Goal: Task Accomplishment & Management: Manage account settings

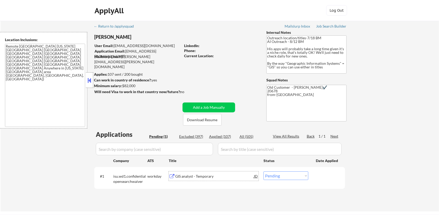
click at [181, 177] on div "GIS analyst - Temporary" at bounding box center [214, 176] width 79 height 5
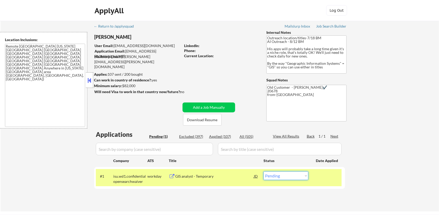
click at [295, 178] on select "Choose an option... Pending Applied Excluded (Questions) Excluded (Expired) Exc…" at bounding box center [286, 176] width 45 height 9
select select ""excluded__expired_""
click at [264, 172] on select "Choose an option... Pending Applied Excluded (Questions) Excluded (Expired) Exc…" at bounding box center [286, 176] width 45 height 9
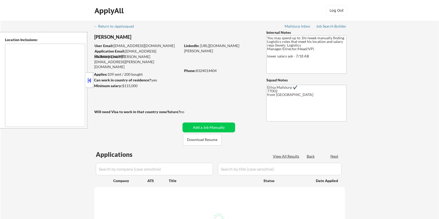
select select ""pending""
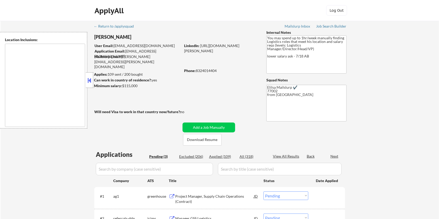
type textarea "Houston, TX Bellaire, TX West University Place, TX Southside Place, TX Hunters …"
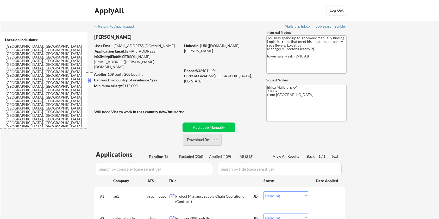
click at [207, 141] on button "Download Resume" at bounding box center [202, 140] width 39 height 12
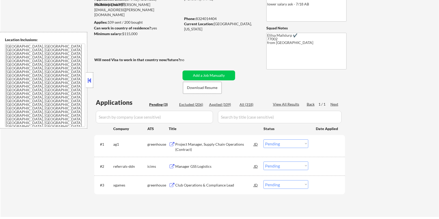
scroll to position [69, 0]
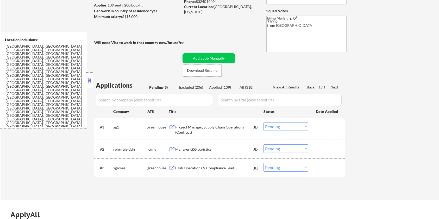
click at [195, 127] on div "Project Manager, Supply Chain Operations (Contract)" at bounding box center [214, 130] width 79 height 10
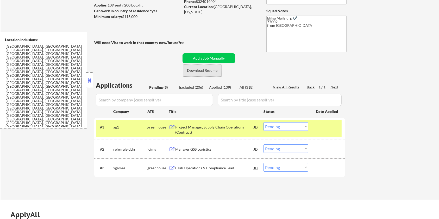
click at [198, 71] on button "Download Resume" at bounding box center [202, 71] width 39 height 12
click at [298, 126] on select "Choose an option... Pending Applied Excluded (Questions) Excluded (Expired) Exc…" at bounding box center [286, 126] width 45 height 9
click at [264, 122] on select "Choose an option... Pending Applied Excluded (Questions) Excluded (Expired) Exc…" at bounding box center [286, 126] width 45 height 9
select select ""pending""
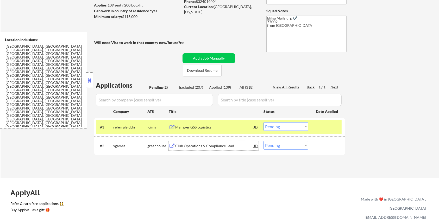
click at [209, 145] on div "Club Operations & Compliance Lead" at bounding box center [214, 146] width 79 height 5
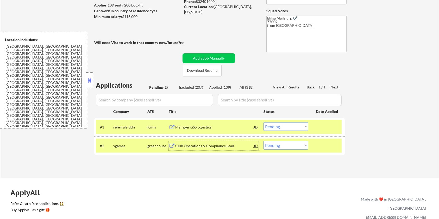
click at [297, 147] on select "Choose an option... Pending Applied Excluded (Questions) Excluded (Expired) Exc…" at bounding box center [286, 145] width 45 height 9
click at [264, 141] on select "Choose an option... Pending Applied Excluded (Questions) Excluded (Expired) Exc…" at bounding box center [286, 145] width 45 height 9
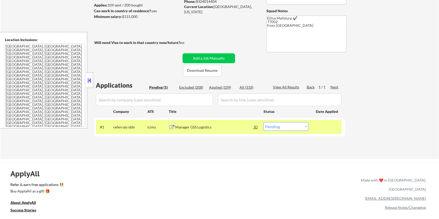
click at [204, 128] on div "Manager GSS Logistics" at bounding box center [214, 127] width 79 height 5
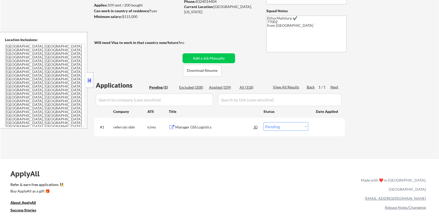
select select ""pending""
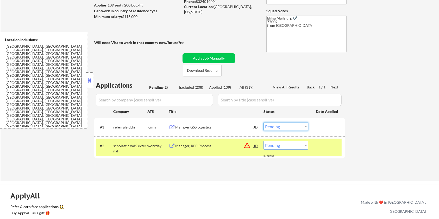
click at [288, 126] on select "Choose an option... Pending Applied Excluded (Questions) Excluded (Expired) Exc…" at bounding box center [286, 126] width 45 height 9
click at [264, 122] on select "Choose an option... Pending Applied Excluded (Questions) Excluded (Expired) Exc…" at bounding box center [286, 126] width 45 height 9
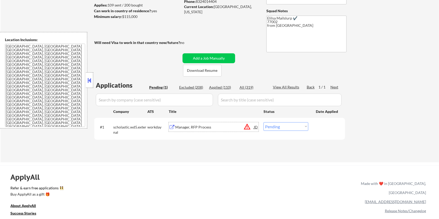
click at [189, 126] on div "Manager, RFP Process" at bounding box center [214, 127] width 79 height 5
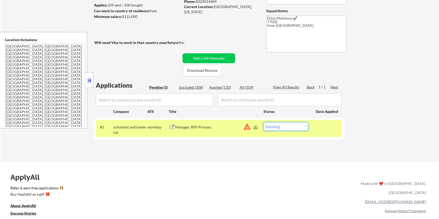
click at [279, 129] on select "Choose an option... Pending Applied Excluded (Questions) Excluded (Expired) Exc…" at bounding box center [286, 126] width 45 height 9
click at [277, 126] on select "Choose an option... Pending Applied Excluded (Questions) Excluded (Expired) Exc…" at bounding box center [286, 126] width 45 height 9
select select ""excluded__bad_match_""
click at [264, 122] on select "Choose an option... Pending Applied Excluded (Questions) Excluded (Expired) Exc…" at bounding box center [286, 126] width 45 height 9
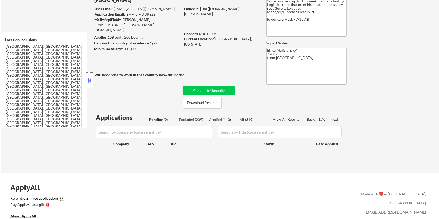
scroll to position [35, 0]
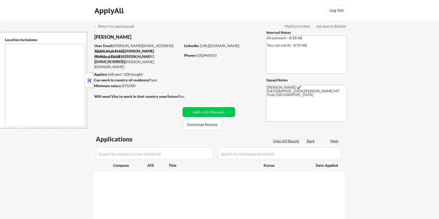
type textarea "Fort Collins, CO Laporte, CO Wellington, CO Timnath, CO Windsor, CO Loveland, C…"
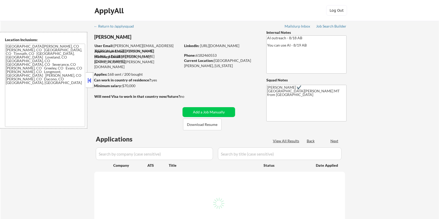
select select ""pending""
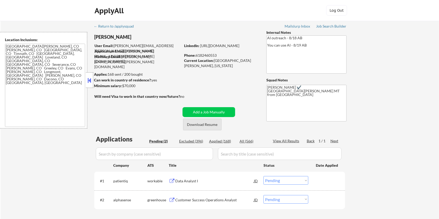
click at [195, 126] on button "Download Resume" at bounding box center [202, 125] width 39 height 12
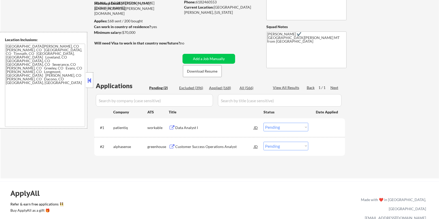
scroll to position [69, 0]
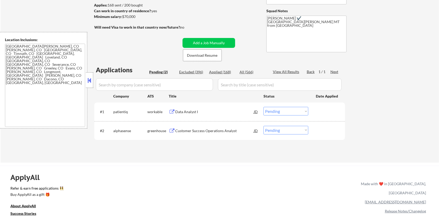
click at [181, 131] on div "Customer Success Operations Analyst" at bounding box center [214, 130] width 79 height 5
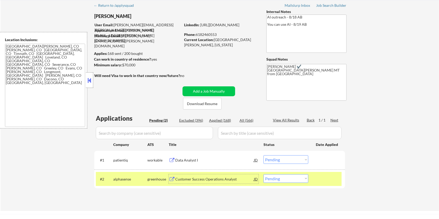
scroll to position [0, 0]
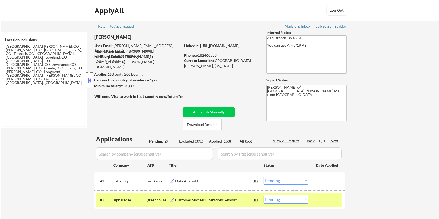
drag, startPoint x: 138, startPoint y: 87, endPoint x: 123, endPoint y: 84, distance: 14.5
click at [123, 84] on div "Minimum salary: $70,000" at bounding box center [137, 85] width 87 height 5
copy div "$70,000"
click at [285, 202] on select "Choose an option... Pending Applied Excluded (Questions) Excluded (Expired) Exc…" at bounding box center [286, 199] width 45 height 9
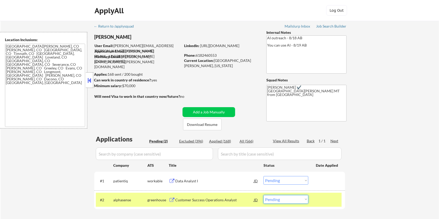
select select ""applied""
click at [264, 195] on select "Choose an option... Pending Applied Excluded (Questions) Excluded (Expired) Exc…" at bounding box center [286, 199] width 45 height 9
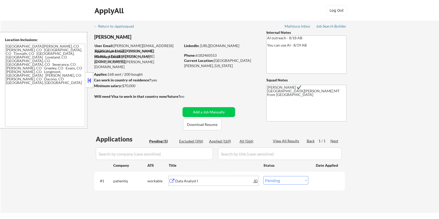
click at [193, 180] on div "Data Analyst I" at bounding box center [214, 181] width 79 height 5
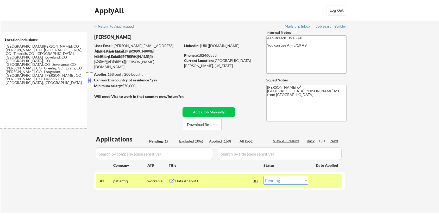
drag, startPoint x: 140, startPoint y: 86, endPoint x: 123, endPoint y: 87, distance: 17.0
click at [123, 87] on div "Minimum salary: $70,000" at bounding box center [137, 85] width 87 height 5
copy div "$70,000"
click at [299, 182] on select "Choose an option... Pending Applied Excluded (Questions) Excluded (Expired) Exc…" at bounding box center [286, 180] width 45 height 9
select select ""applied""
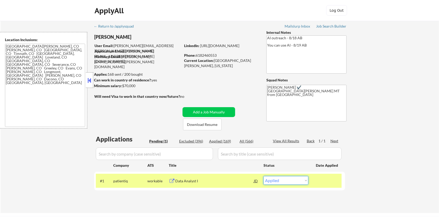
click at [264, 176] on select "Choose an option... Pending Applied Excluded (Questions) Excluded (Expired) Exc…" at bounding box center [286, 180] width 45 height 9
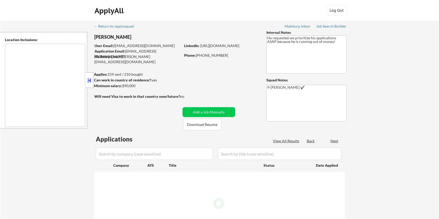
type textarea "[GEOGRAPHIC_DATA], [GEOGRAPHIC_DATA] [GEOGRAPHIC_DATA], [GEOGRAPHIC_DATA] [GEOG…"
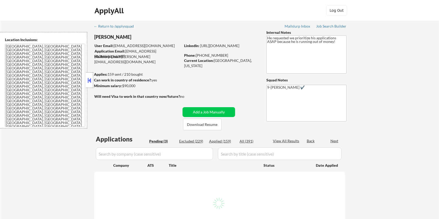
select select ""pending""
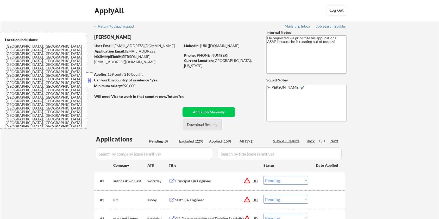
click at [203, 126] on button "Download Resume" at bounding box center [202, 125] width 39 height 12
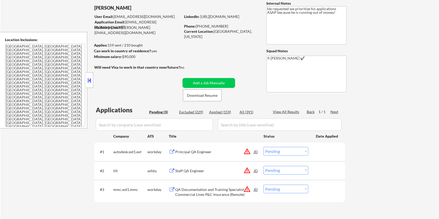
scroll to position [69, 0]
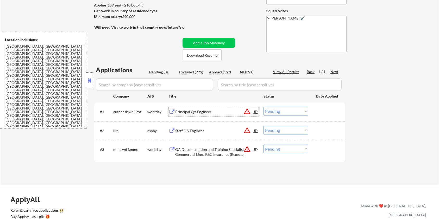
click at [184, 109] on div "Principal QA Engineer" at bounding box center [214, 111] width 79 height 9
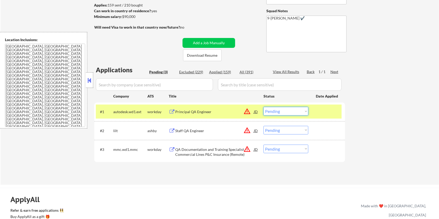
click at [294, 112] on select "Choose an option... Pending Applied Excluded (Questions) Excluded (Expired) Exc…" at bounding box center [286, 111] width 45 height 9
click at [264, 107] on select "Choose an option... Pending Applied Excluded (Questions) Excluded (Expired) Exc…" at bounding box center [286, 111] width 45 height 9
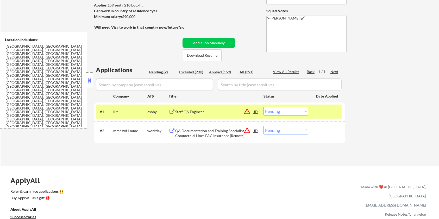
click at [190, 114] on div "Staff QA Engineer" at bounding box center [214, 111] width 79 height 5
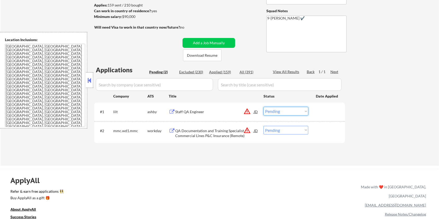
click at [294, 112] on select "Choose an option... Pending Applied Excluded (Questions) Excluded (Expired) Exc…" at bounding box center [286, 111] width 45 height 9
click at [305, 113] on select "Choose an option... Pending Applied Excluded (Questions) Excluded (Expired) Exc…" at bounding box center [286, 111] width 45 height 9
click at [264, 107] on select "Choose an option... Pending Applied Excluded (Questions) Excluded (Expired) Exc…" at bounding box center [286, 111] width 45 height 9
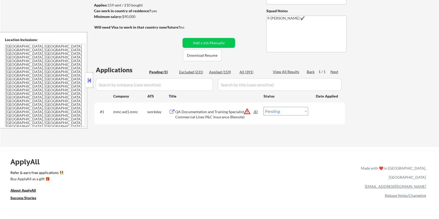
click at [196, 112] on div "QA Documentation and Training Specialist - Commercial Lines P&C Insurance (Remo…" at bounding box center [214, 114] width 79 height 10
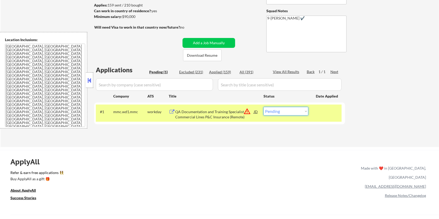
click at [287, 110] on select "Choose an option... Pending Applied Excluded (Questions) Excluded (Expired) Exc…" at bounding box center [286, 111] width 45 height 9
select select ""excluded__bad_match_""
click at [264, 107] on select "Choose an option... Pending Applied Excluded (Questions) Excluded (Expired) Exc…" at bounding box center [286, 111] width 45 height 9
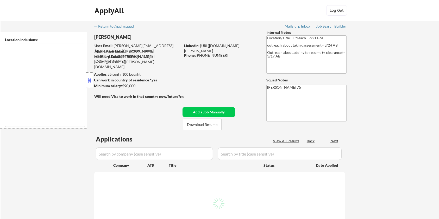
type textarea "remote"
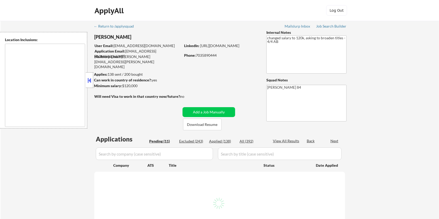
type textarea "Lorem Ipsumd, SI Ametco Adip, EL Seddoei Tempo, IN Utla Etdolorem, AL Enimadmin…"
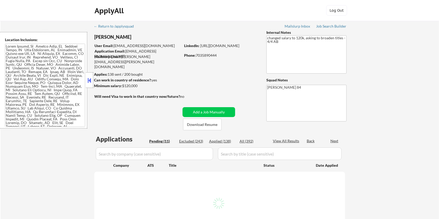
select select ""pending""
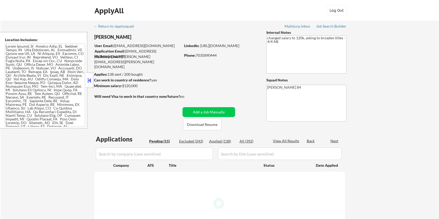
select select ""pending""
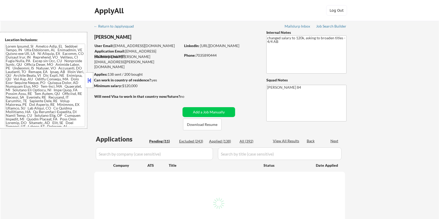
select select ""pending""
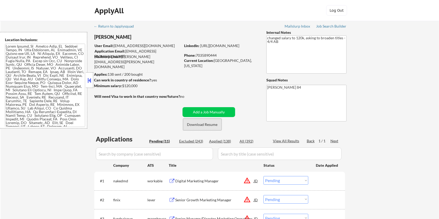
click at [201, 125] on button "Download Resume" at bounding box center [202, 125] width 39 height 12
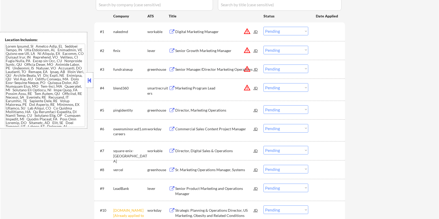
scroll to position [208, 0]
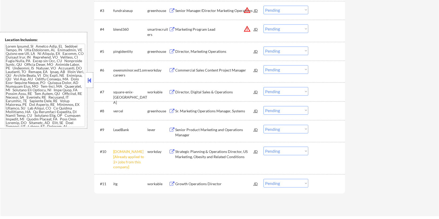
click at [282, 152] on select "Choose an option... Pending Applied Excluded (Questions) Excluded (Expired) Exc…" at bounding box center [286, 151] width 45 height 9
click at [264, 147] on select "Choose an option... Pending Applied Excluded (Questions) Excluded (Expired) Exc…" at bounding box center [286, 151] width 45 height 9
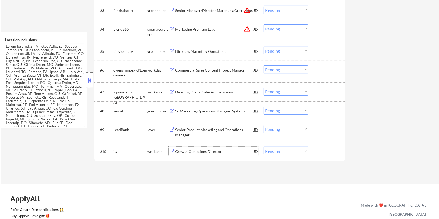
click at [191, 152] on div "Growth Operations Director" at bounding box center [214, 151] width 79 height 5
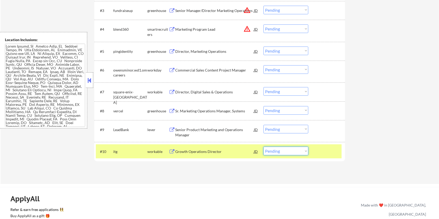
click at [282, 154] on select "Choose an option... Pending Applied Excluded (Questions) Excluded (Expired) Exc…" at bounding box center [286, 151] width 45 height 9
select select ""applied""
click at [264, 147] on select "Choose an option... Pending Applied Excluded (Questions) Excluded (Expired) Exc…" at bounding box center [286, 151] width 45 height 9
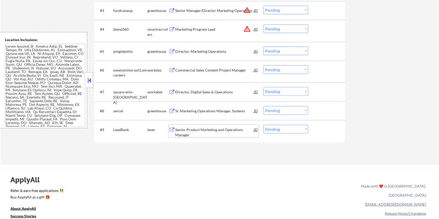
click at [184, 130] on div "Senior Product Marketing and Operations Manager" at bounding box center [214, 132] width 79 height 10
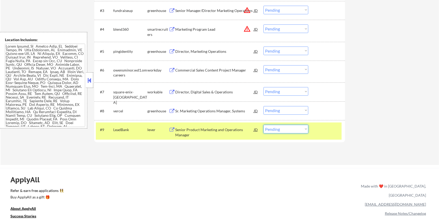
click at [296, 132] on select "Choose an option... Pending Applied Excluded (Questions) Excluded (Expired) Exc…" at bounding box center [286, 129] width 45 height 9
select select ""excluded__expired_""
click at [264, 125] on select "Choose an option... Pending Applied Excluded (Questions) Excluded (Expired) Exc…" at bounding box center [286, 129] width 45 height 9
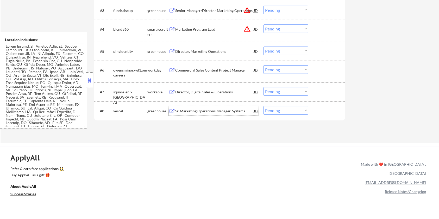
click at [200, 111] on div "Sr. Marketing Operations Manager, Systems" at bounding box center [214, 111] width 79 height 5
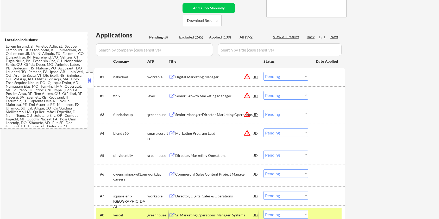
scroll to position [174, 0]
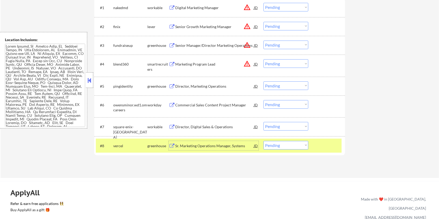
click at [304, 146] on select "Choose an option... Pending Applied Excluded (Questions) Excluded (Expired) Exc…" at bounding box center [286, 145] width 45 height 9
select select ""applied""
click at [264, 141] on select "Choose an option... Pending Applied Excluded (Questions) Excluded (Expired) Exc…" at bounding box center [286, 145] width 45 height 9
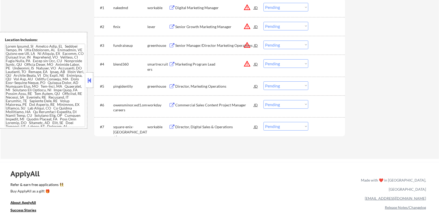
click at [188, 126] on div "Director, Digital Sales & Operations" at bounding box center [214, 127] width 79 height 5
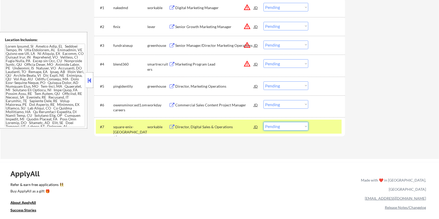
click at [289, 126] on select "Choose an option... Pending Applied Excluded (Questions) Excluded (Expired) Exc…" at bounding box center [286, 126] width 45 height 9
select select ""excluded__bad_match_""
click at [264, 122] on select "Choose an option... Pending Applied Excluded (Questions) Excluded (Expired) Exc…" at bounding box center [286, 126] width 45 height 9
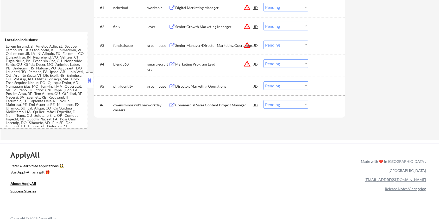
click at [175, 103] on button at bounding box center [172, 105] width 7 height 5
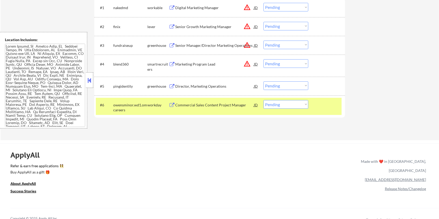
click at [288, 107] on select "Choose an option... Pending Applied Excluded (Questions) Excluded (Expired) Exc…" at bounding box center [286, 104] width 45 height 9
select select ""excluded__salary_""
click at [264, 100] on select "Choose an option... Pending Applied Excluded (Questions) Excluded (Expired) Exc…" at bounding box center [286, 104] width 45 height 9
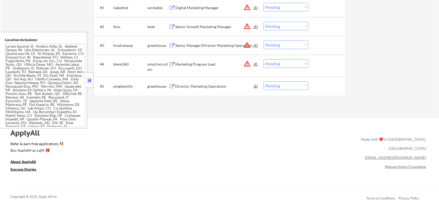
click at [181, 87] on div "Director, Marketing Operations" at bounding box center [214, 86] width 79 height 5
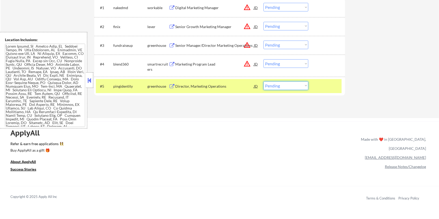
click at [300, 89] on select "Choose an option... Pending Applied Excluded (Questions) Excluded (Expired) Exc…" at bounding box center [286, 86] width 45 height 9
select select ""applied""
click at [264, 82] on select "Choose an option... Pending Applied Excluded (Questions) Excluded (Expired) Exc…" at bounding box center [286, 86] width 45 height 9
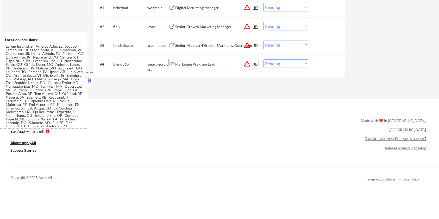
click at [202, 64] on div "Marketing Program Lead" at bounding box center [214, 64] width 79 height 5
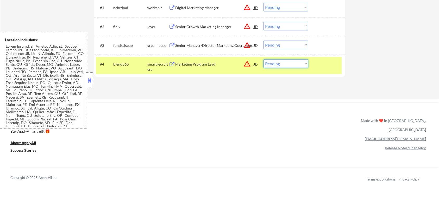
click at [290, 65] on select "Choose an option... Pending Applied Excluded (Questions) Excluded (Expired) Exc…" at bounding box center [286, 63] width 45 height 9
select select ""excluded__bad_match_""
click at [264, 59] on select "Choose an option... Pending Applied Excluded (Questions) Excluded (Expired) Exc…" at bounding box center [286, 63] width 45 height 9
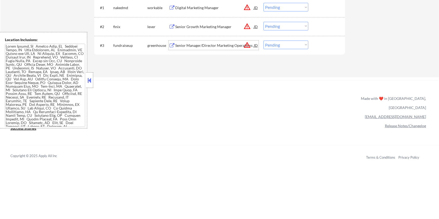
click at [200, 43] on div "Senior Manager/Director Marketing Operations" at bounding box center [214, 45] width 79 height 5
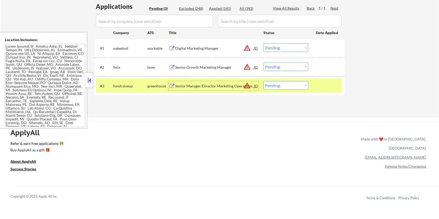
scroll to position [104, 0]
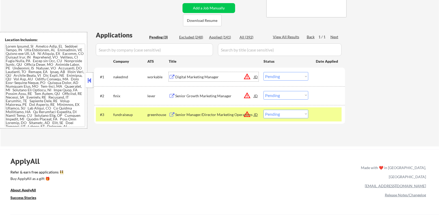
click at [191, 76] on div "Digital Marketing Manager" at bounding box center [214, 77] width 79 height 5
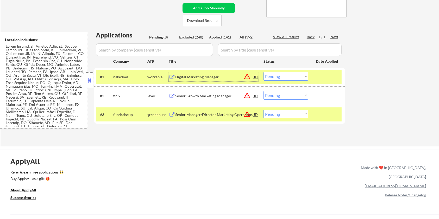
click at [291, 75] on select "Choose an option... Pending Applied Excluded (Questions) Excluded (Expired) Exc…" at bounding box center [286, 76] width 45 height 9
click at [264, 72] on select "Choose an option... Pending Applied Excluded (Questions) Excluded (Expired) Exc…" at bounding box center [286, 76] width 45 height 9
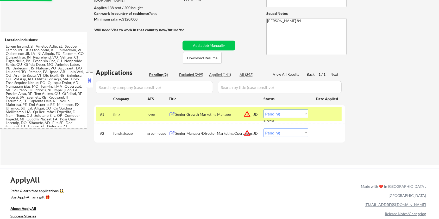
scroll to position [35, 0]
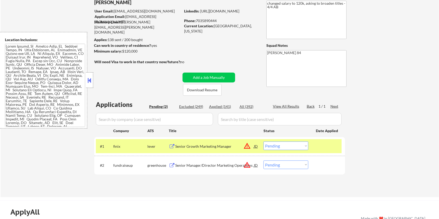
click at [202, 145] on div "Senior Growth Marketing Manager" at bounding box center [214, 146] width 79 height 5
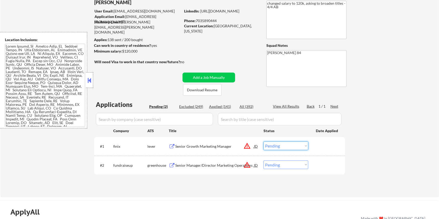
click at [293, 145] on select "Choose an option... Pending Applied Excluded (Questions) Excluded (Expired) Exc…" at bounding box center [286, 146] width 45 height 9
click at [264, 142] on select "Choose an option... Pending Applied Excluded (Questions) Excluded (Expired) Exc…" at bounding box center [286, 146] width 45 height 9
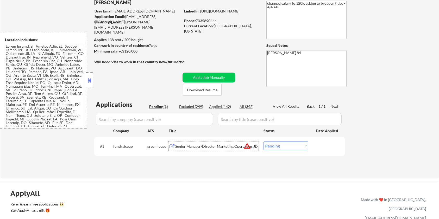
click at [211, 146] on div "Senior Manager/Director Marketing Operations" at bounding box center [214, 146] width 79 height 5
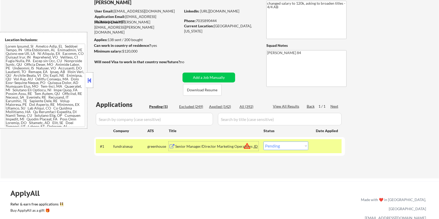
click at [256, 146] on div "JD" at bounding box center [256, 146] width 5 height 9
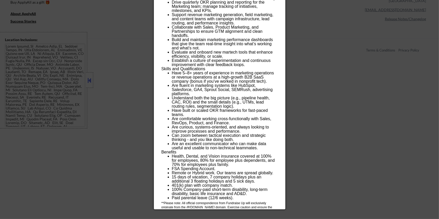
scroll to position [261, 0]
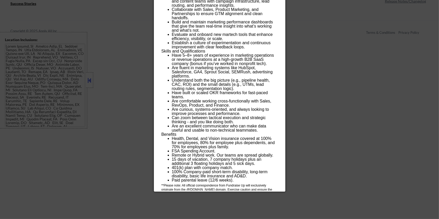
drag, startPoint x: 159, startPoint y: 24, endPoint x: 257, endPoint y: 190, distance: 192.6
copy div "Senior Manager/Director Marketing Operations fundraiseup USA (EST and CST) - Re…"
click at [318, 72] on div at bounding box center [219, 109] width 439 height 219
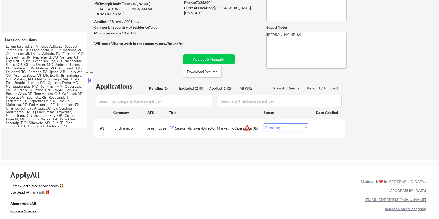
scroll to position [52, 0]
click at [301, 129] on select "Choose an option... Pending Applied Excluded (Questions) Excluded (Expired) Exc…" at bounding box center [286, 128] width 45 height 9
select select ""excluded__location_""
click at [264, 124] on select "Choose an option... Pending Applied Excluded (Questions) Excluded (Expired) Exc…" at bounding box center [286, 128] width 45 height 9
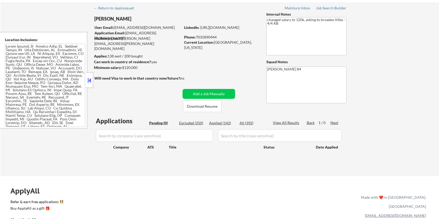
scroll to position [0, 0]
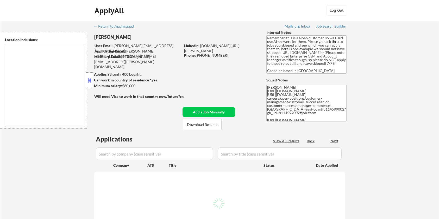
select select ""pending""
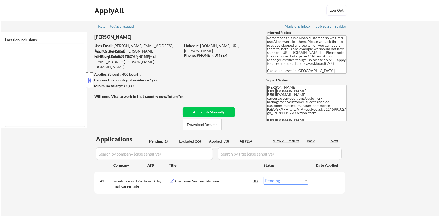
type textarea "[GEOGRAPHIC_DATA], ON [GEOGRAPHIC_DATA], ON [GEOGRAPHIC_DATA], ON [GEOGRAPHIC_D…"
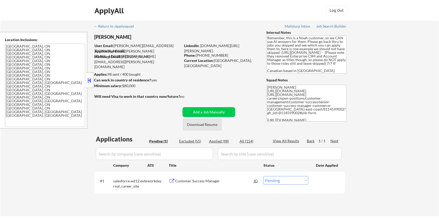
drag, startPoint x: 202, startPoint y: 124, endPoint x: 200, endPoint y: 120, distance: 4.6
click at [202, 124] on button "Download Resume" at bounding box center [202, 125] width 39 height 12
click at [202, 181] on div "Customer Success Manager" at bounding box center [214, 181] width 79 height 5
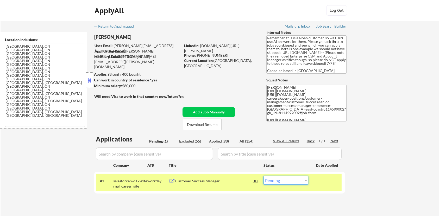
click at [286, 180] on select "Choose an option... Pending Applied Excluded (Questions) Excluded (Expired) Exc…" at bounding box center [286, 180] width 45 height 9
select select ""excluded__bad_match_""
click at [264, 176] on select "Choose an option... Pending Applied Excluded (Questions) Excluded (Expired) Exc…" at bounding box center [286, 180] width 45 height 9
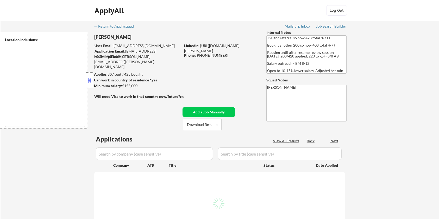
type textarea "remote"
select select ""pending""
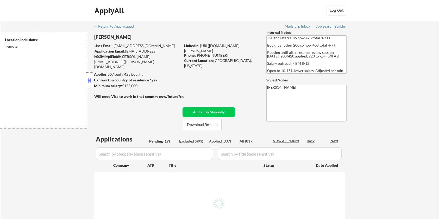
select select ""pending""
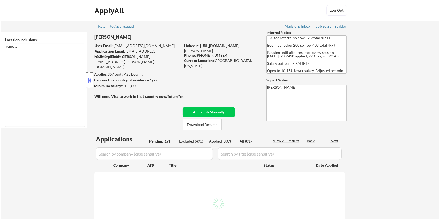
select select ""pending""
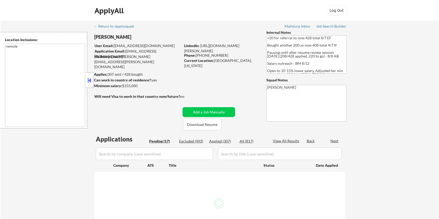
select select ""pending""
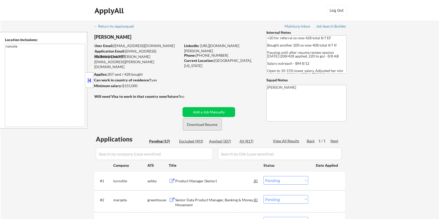
click at [196, 123] on button "Download Resume" at bounding box center [202, 125] width 39 height 12
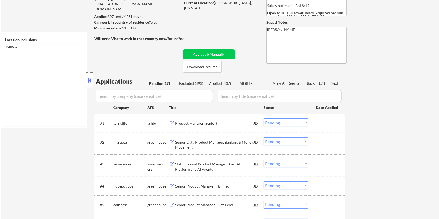
scroll to position [69, 0]
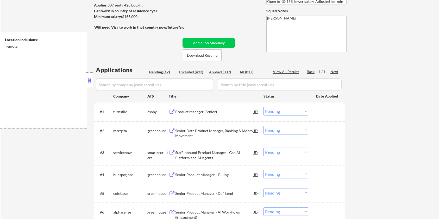
click at [188, 110] on div "Product Manager (Senior)" at bounding box center [214, 111] width 79 height 5
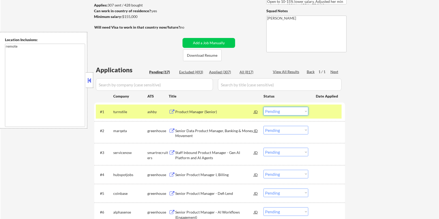
click at [289, 110] on select "Choose an option... Pending Applied Excluded (Questions) Excluded (Expired) Exc…" at bounding box center [286, 111] width 45 height 9
click at [264, 107] on select "Choose an option... Pending Applied Excluded (Questions) Excluded (Expired) Exc…" at bounding box center [286, 111] width 45 height 9
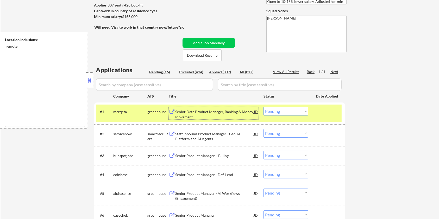
click at [192, 110] on div "Senior Data Product Manager, Banking & Money Movement" at bounding box center [214, 114] width 79 height 10
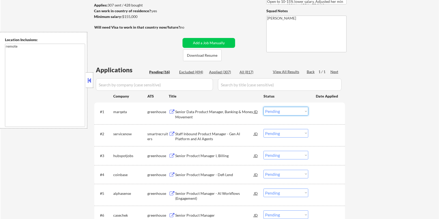
click at [291, 112] on select "Choose an option... Pending Applied Excluded (Questions) Excluded (Expired) Exc…" at bounding box center [286, 111] width 45 height 9
click at [264, 107] on select "Choose an option... Pending Applied Excluded (Questions) Excluded (Expired) Exc…" at bounding box center [286, 111] width 45 height 9
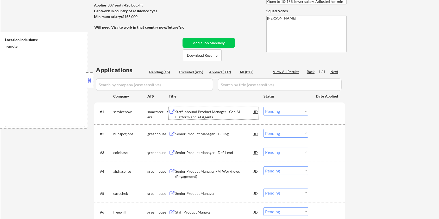
click at [217, 113] on div "Staff Inbound Product Manager - Gen AI Platform and AI Agents" at bounding box center [214, 114] width 79 height 10
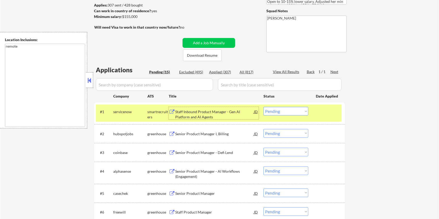
click at [298, 112] on select "Choose an option... Pending Applied Excluded (Questions) Excluded (Expired) Exc…" at bounding box center [286, 111] width 45 height 9
click at [264, 107] on select "Choose an option... Pending Applied Excluded (Questions) Excluded (Expired) Exc…" at bounding box center [286, 111] width 45 height 9
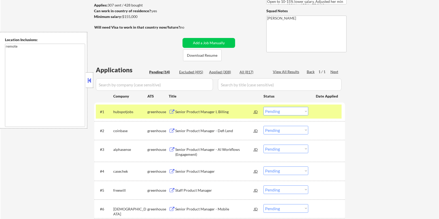
click at [202, 112] on div "Senior Product Manager I, Billing" at bounding box center [214, 111] width 79 height 5
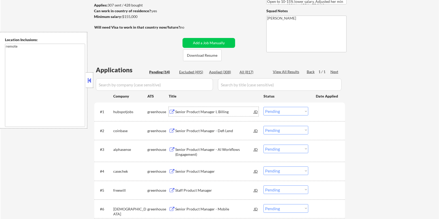
click at [164, 83] on input "input" at bounding box center [154, 84] width 117 height 13
click at [181, 114] on div "Senior Product Manager I, Billing" at bounding box center [214, 111] width 79 height 9
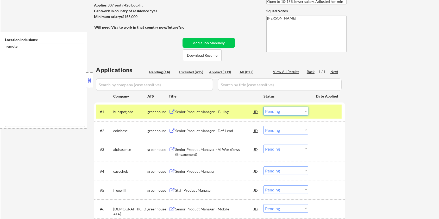
click at [290, 111] on select "Choose an option... Pending Applied Excluded (Questions) Excluded (Expired) Exc…" at bounding box center [286, 111] width 45 height 9
click at [264, 107] on select "Choose an option... Pending Applied Excluded (Questions) Excluded (Expired) Exc…" at bounding box center [286, 111] width 45 height 9
select select ""pending""
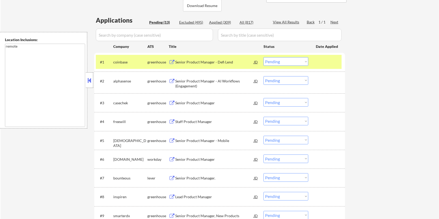
scroll to position [104, 0]
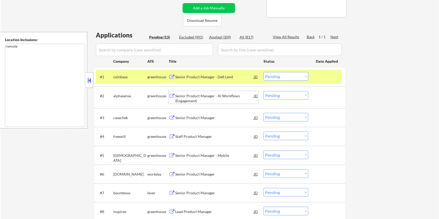
click at [186, 95] on div "Senior Product Manager - AI Workflows (Engagement)" at bounding box center [214, 99] width 79 height 10
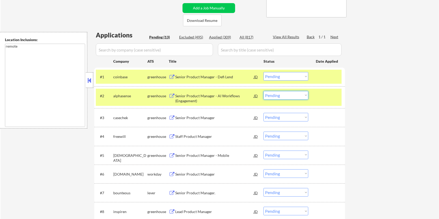
click at [291, 98] on select "Choose an option... Pending Applied Excluded (Questions) Excluded (Expired) Exc…" at bounding box center [286, 95] width 45 height 9
click at [264, 91] on select "Choose an option... Pending Applied Excluded (Questions) Excluded (Expired) Exc…" at bounding box center [286, 95] width 45 height 9
select select ""pending""
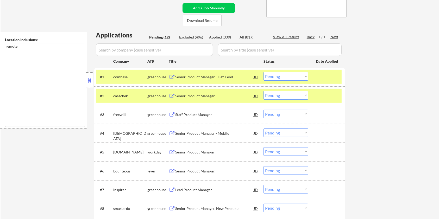
click at [52, 149] on div "← Return to /applysquad Mailslurp Inbox Job Search Builder [PERSON_NAME] User E…" at bounding box center [220, 117] width 439 height 400
click at [184, 172] on div "Senior Product Manager." at bounding box center [214, 171] width 79 height 5
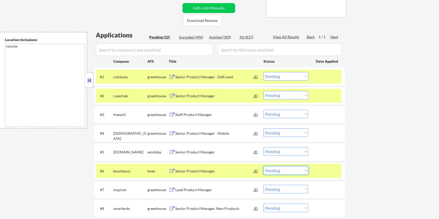
click at [295, 171] on select "Choose an option... Pending Applied Excluded (Questions) Excluded (Expired) Exc…" at bounding box center [286, 170] width 45 height 9
click at [264, 166] on select "Choose an option... Pending Applied Excluded (Questions) Excluded (Expired) Exc…" at bounding box center [286, 170] width 45 height 9
select select ""pending""
click at [191, 151] on div "Senior Product Manager" at bounding box center [214, 152] width 79 height 5
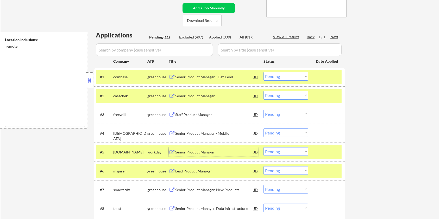
click at [304, 150] on select "Choose an option... Pending Applied Excluded (Questions) Excluded (Expired) Exc…" at bounding box center [286, 151] width 45 height 9
click at [264, 147] on select "Choose an option... Pending Applied Excluded (Questions) Excluded (Expired) Exc…" at bounding box center [286, 151] width 45 height 9
select select ""pending""
click at [187, 114] on div "Staff Product Manager" at bounding box center [214, 114] width 79 height 5
